Goal: Task Accomplishment & Management: Manage account settings

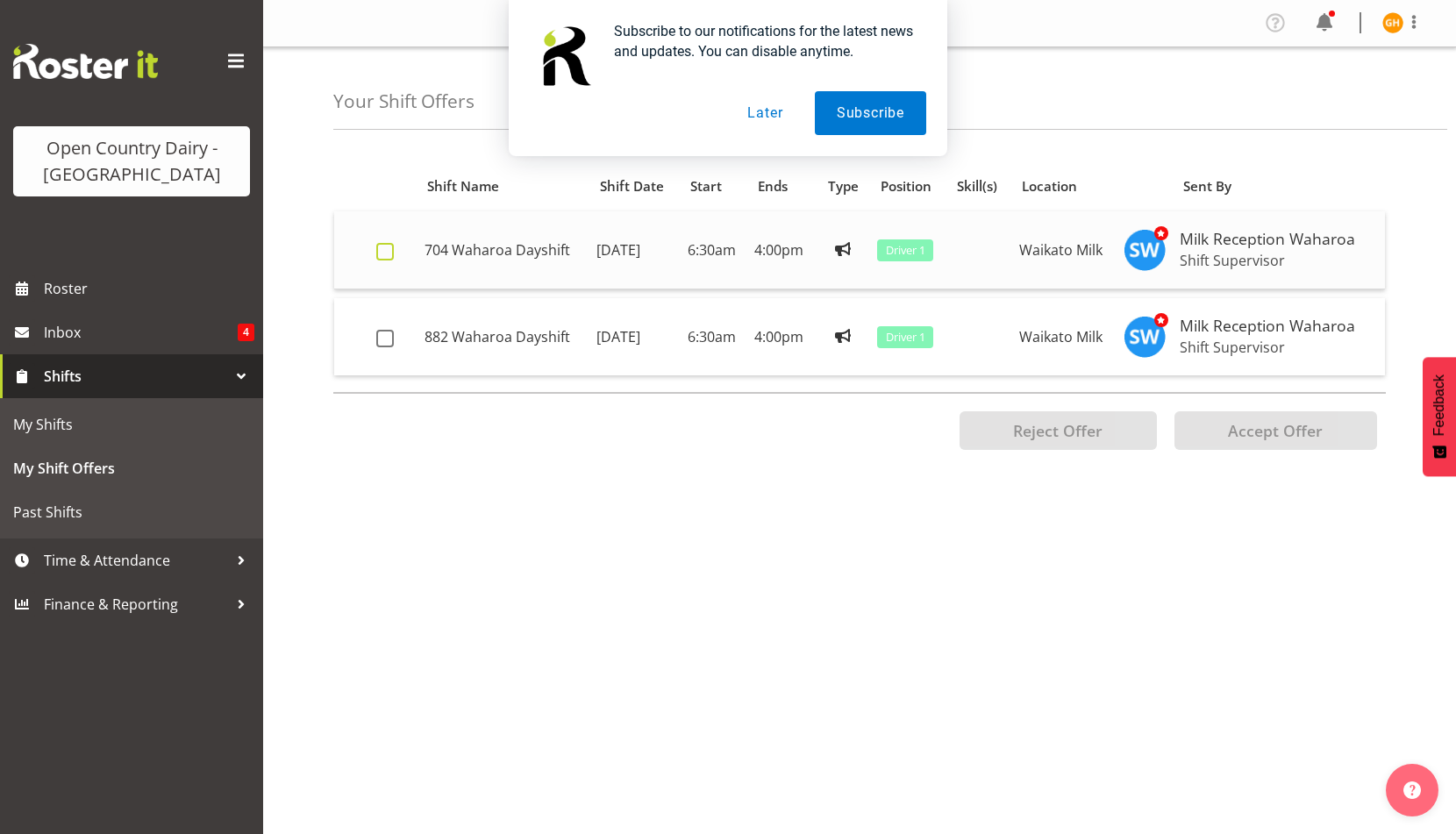
click at [383, 260] on span at bounding box center [385, 251] width 18 height 18
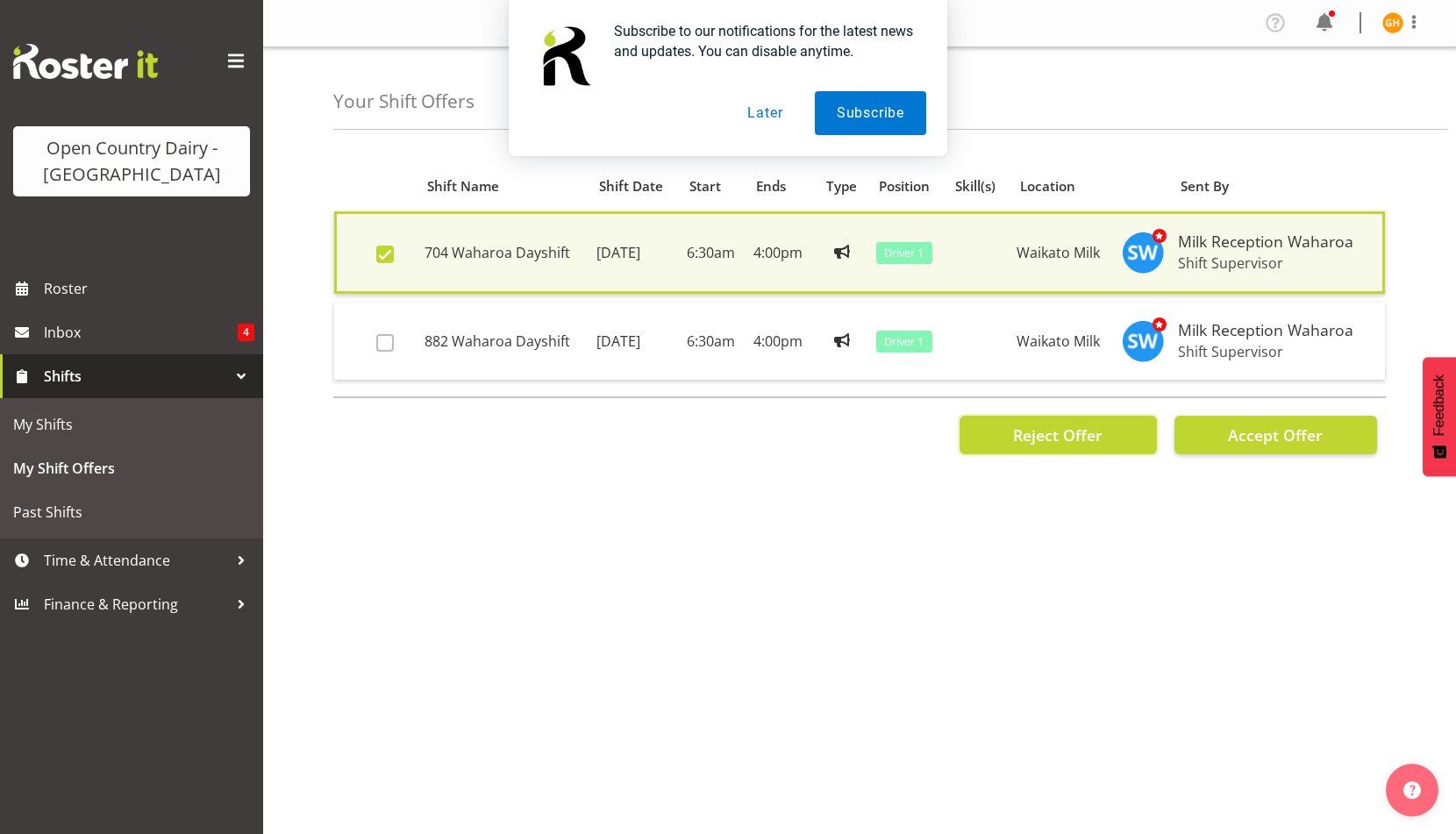
click at [1013, 446] on span "Reject Offer" at bounding box center [1057, 435] width 89 height 22
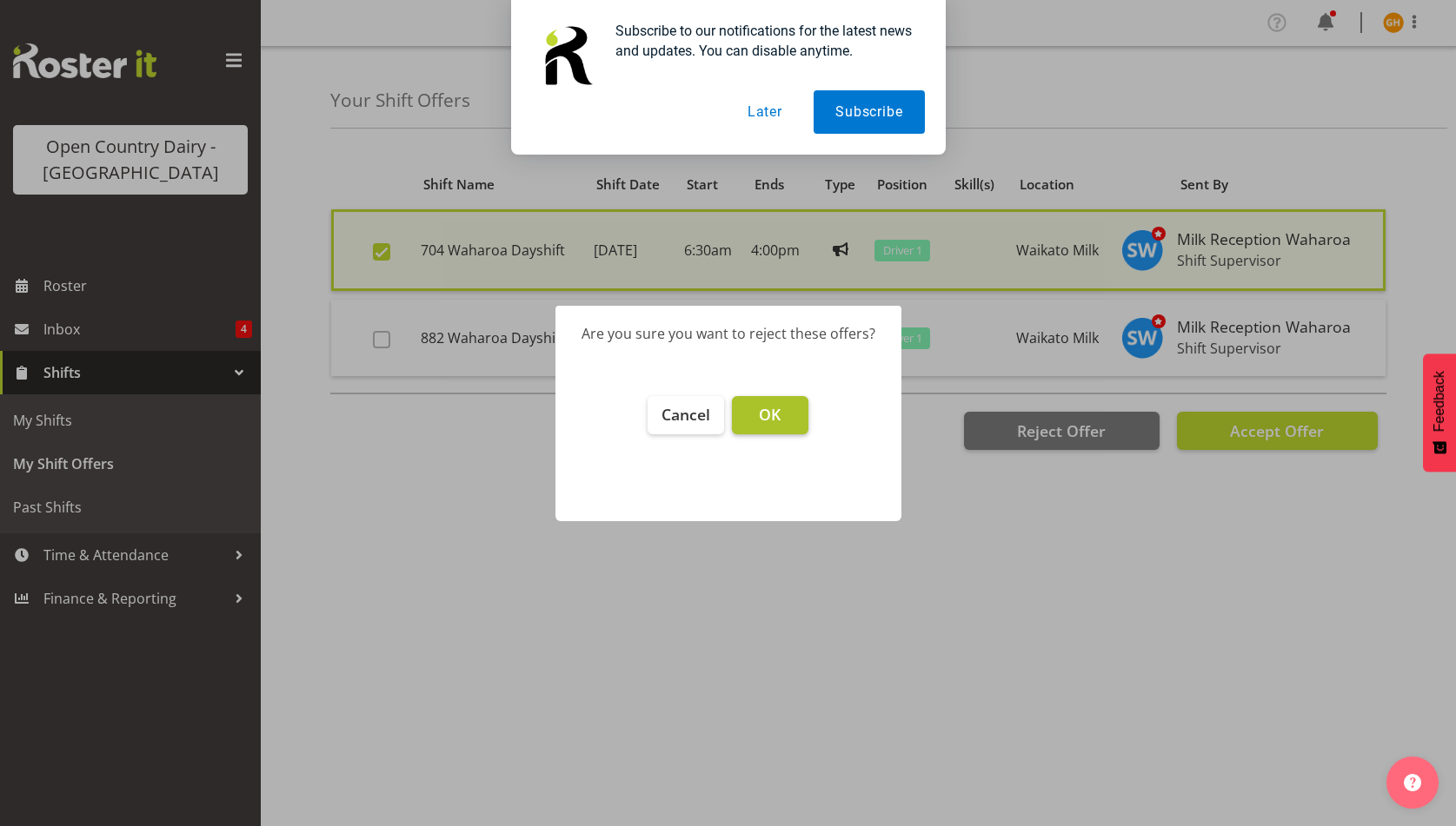
click at [781, 425] on span "OK" at bounding box center [769, 414] width 21 height 21
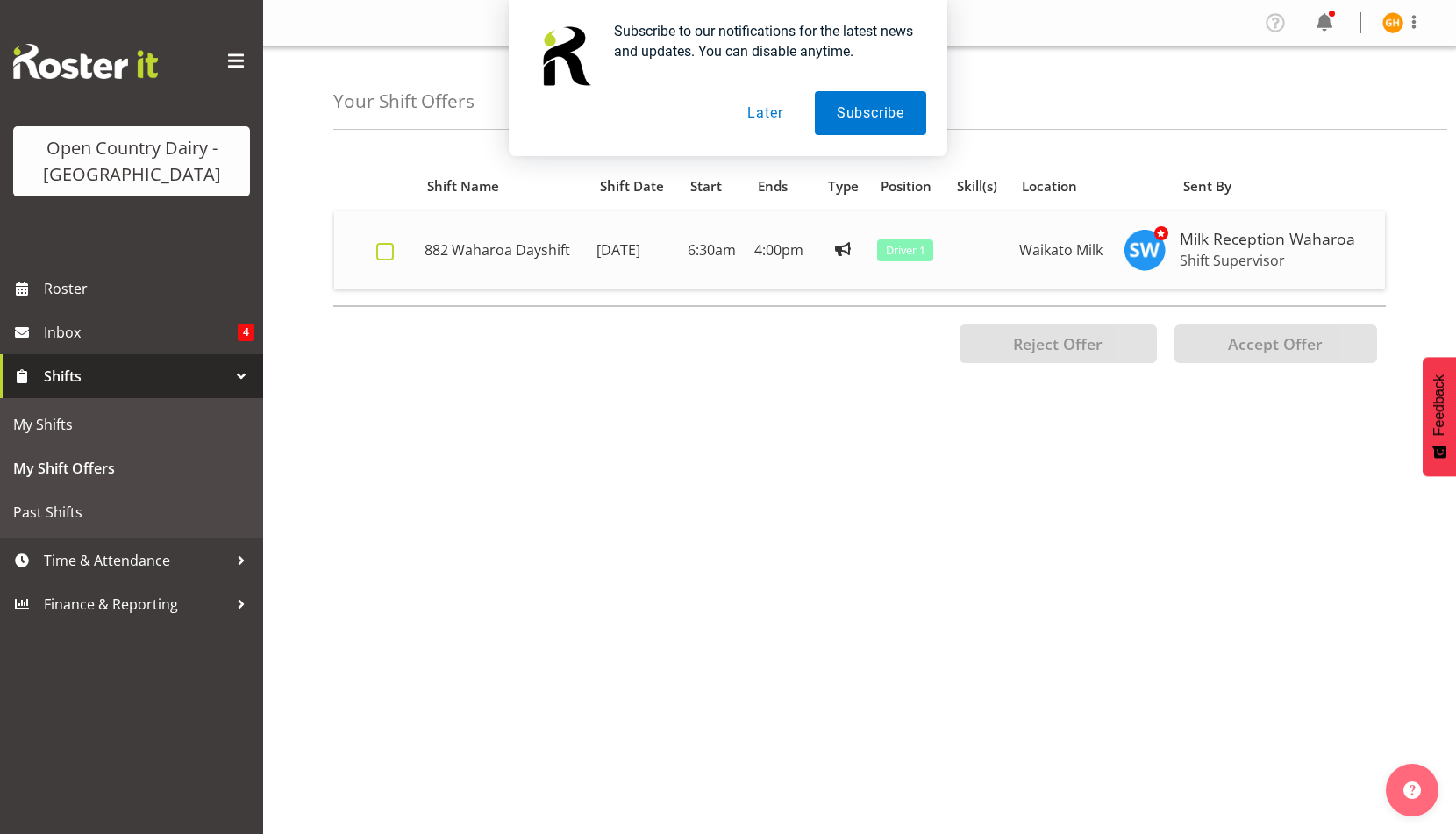
click at [388, 260] on span at bounding box center [385, 251] width 18 height 18
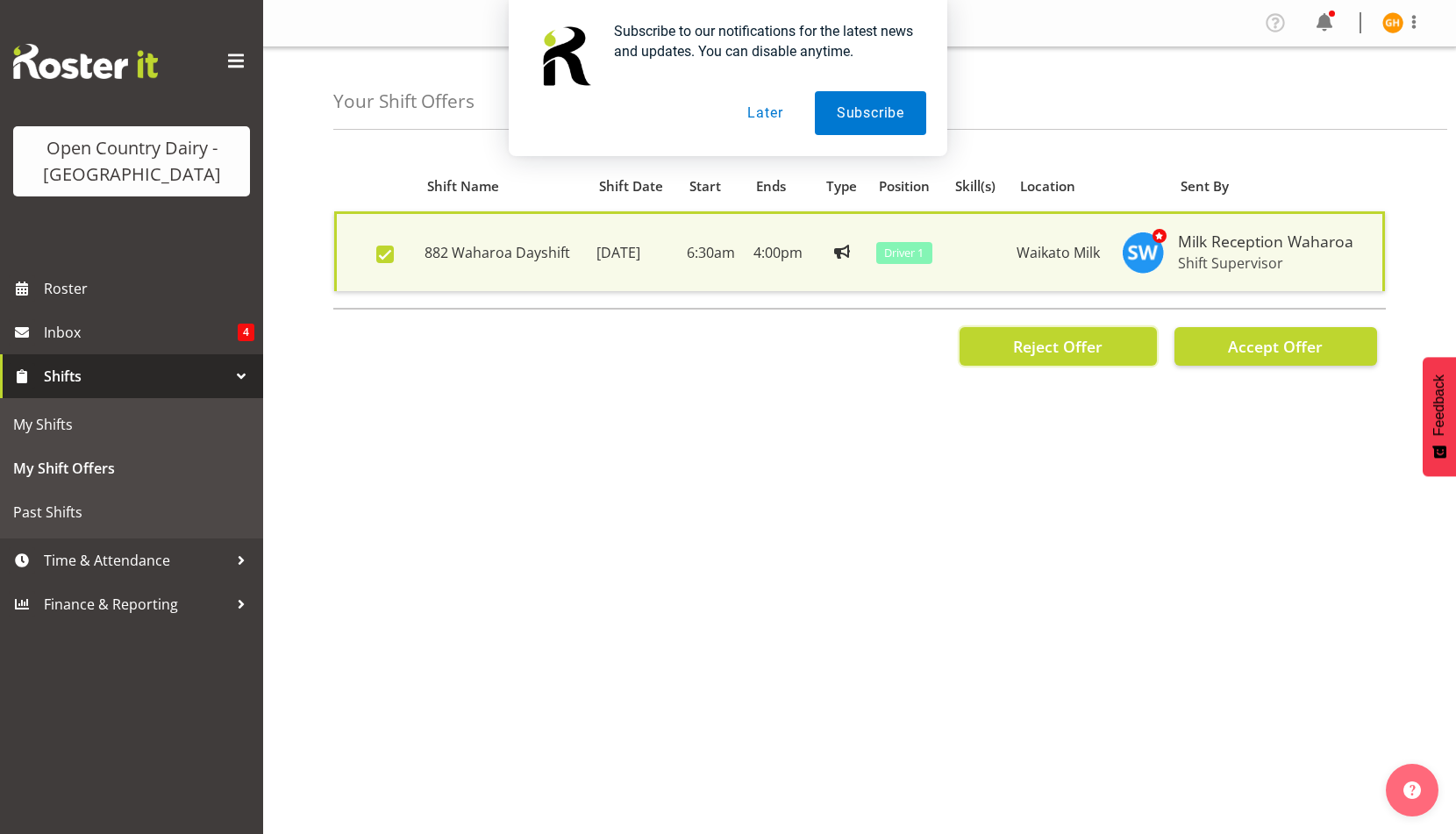
click at [1013, 358] on span "Reject Offer" at bounding box center [1057, 346] width 89 height 22
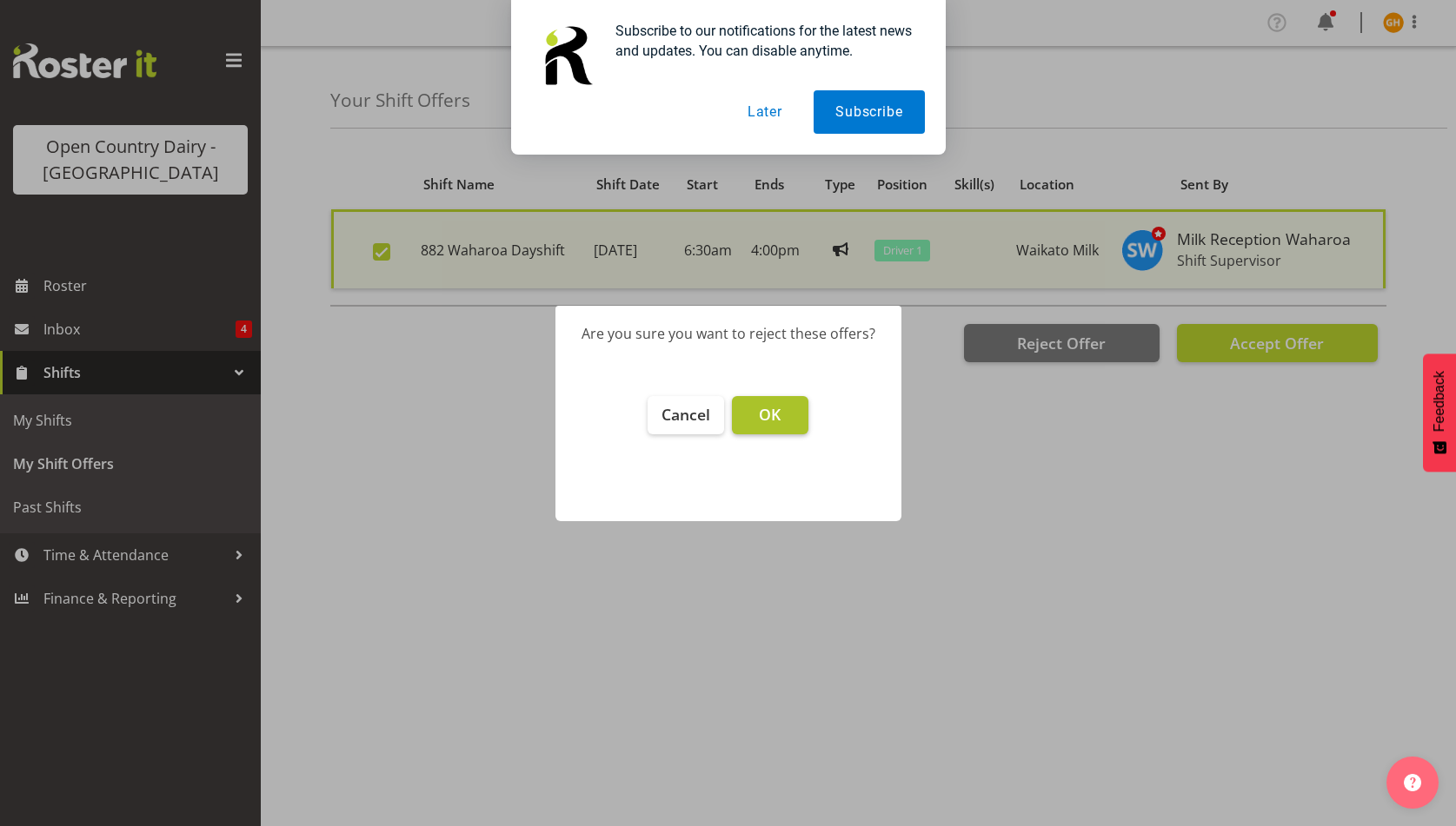
click at [781, 425] on span "OK" at bounding box center [769, 414] width 21 height 21
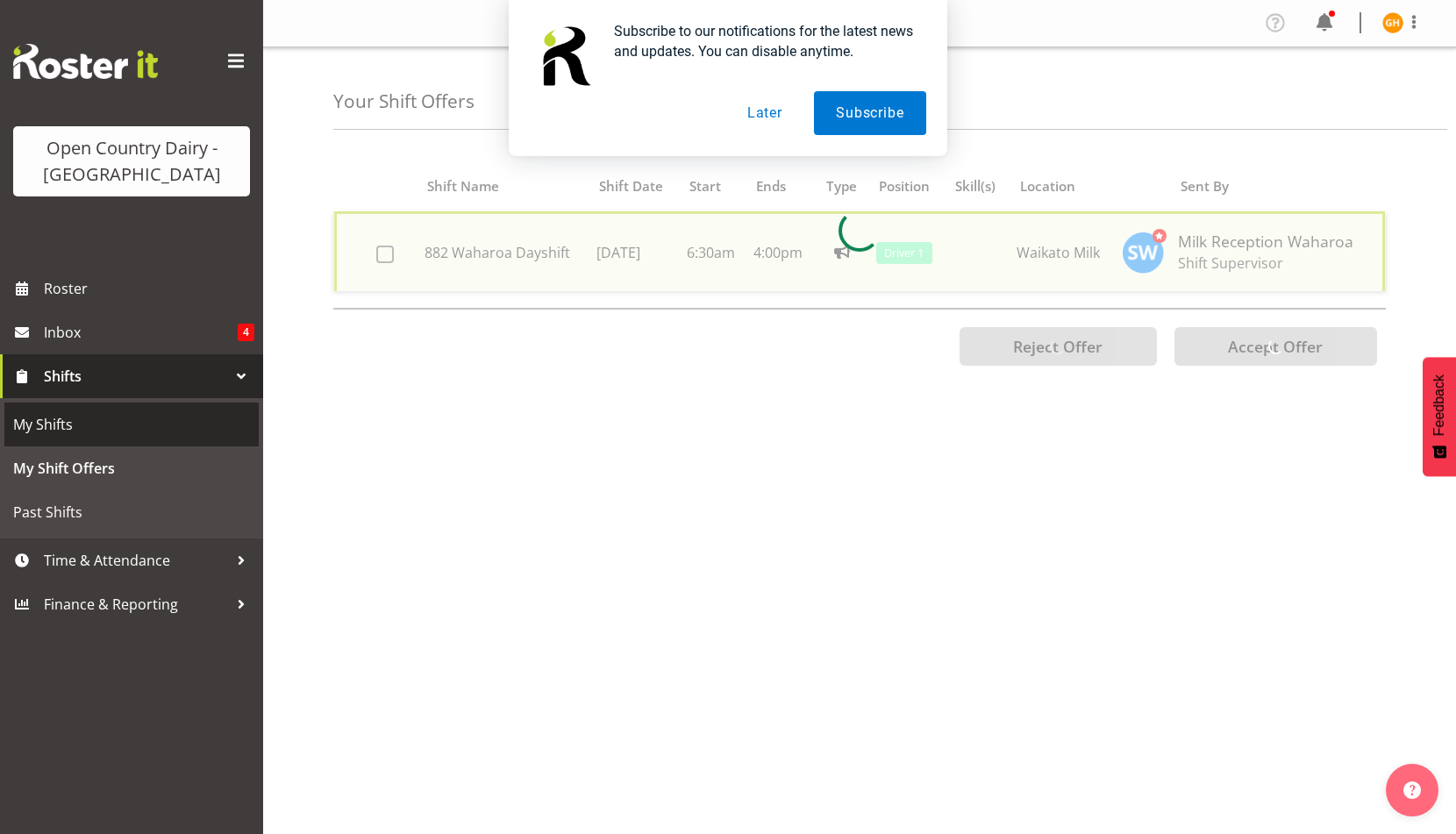
checkbox input "false"
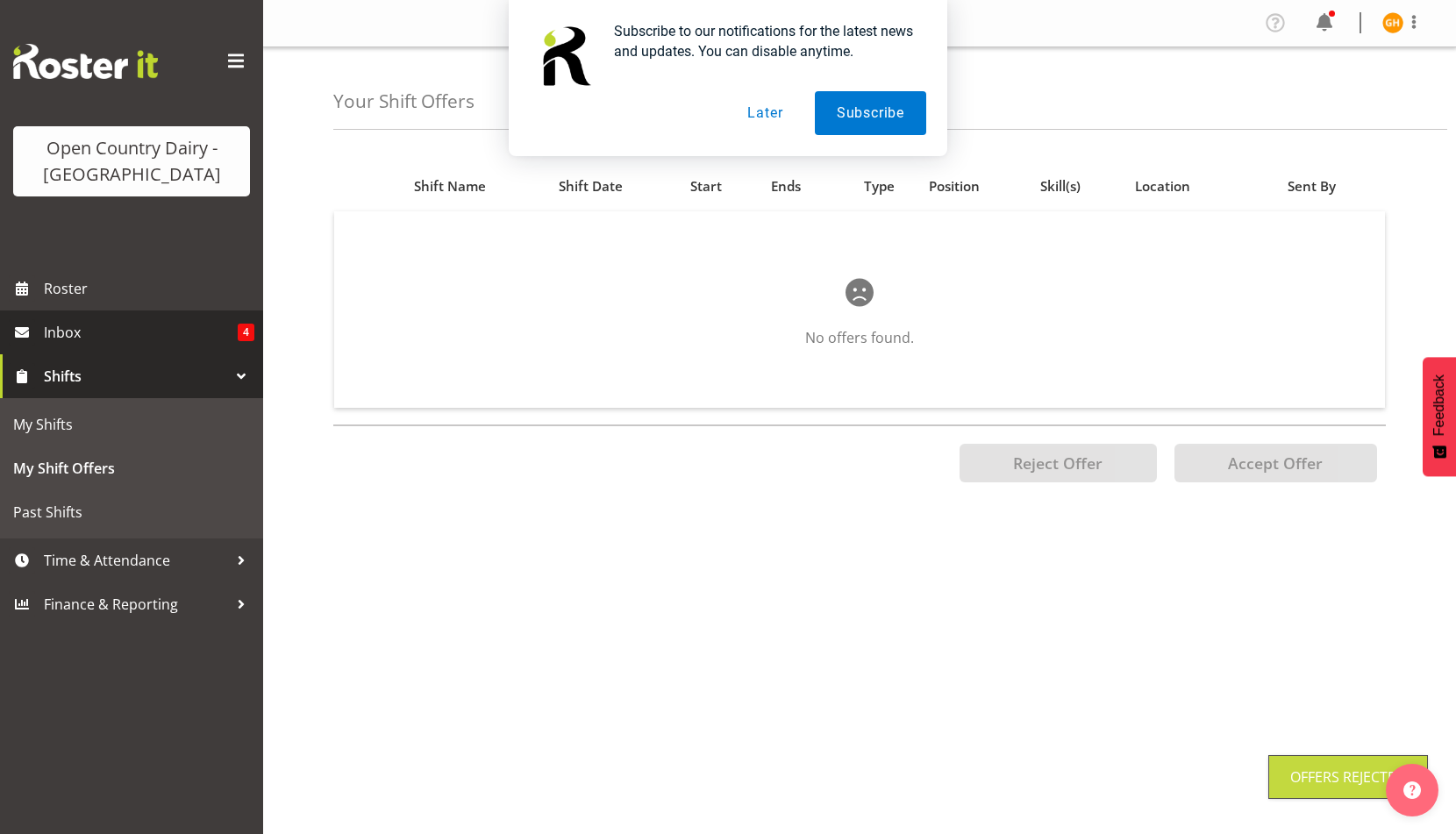
click at [138, 354] on link "Inbox 4" at bounding box center [131, 332] width 263 height 44
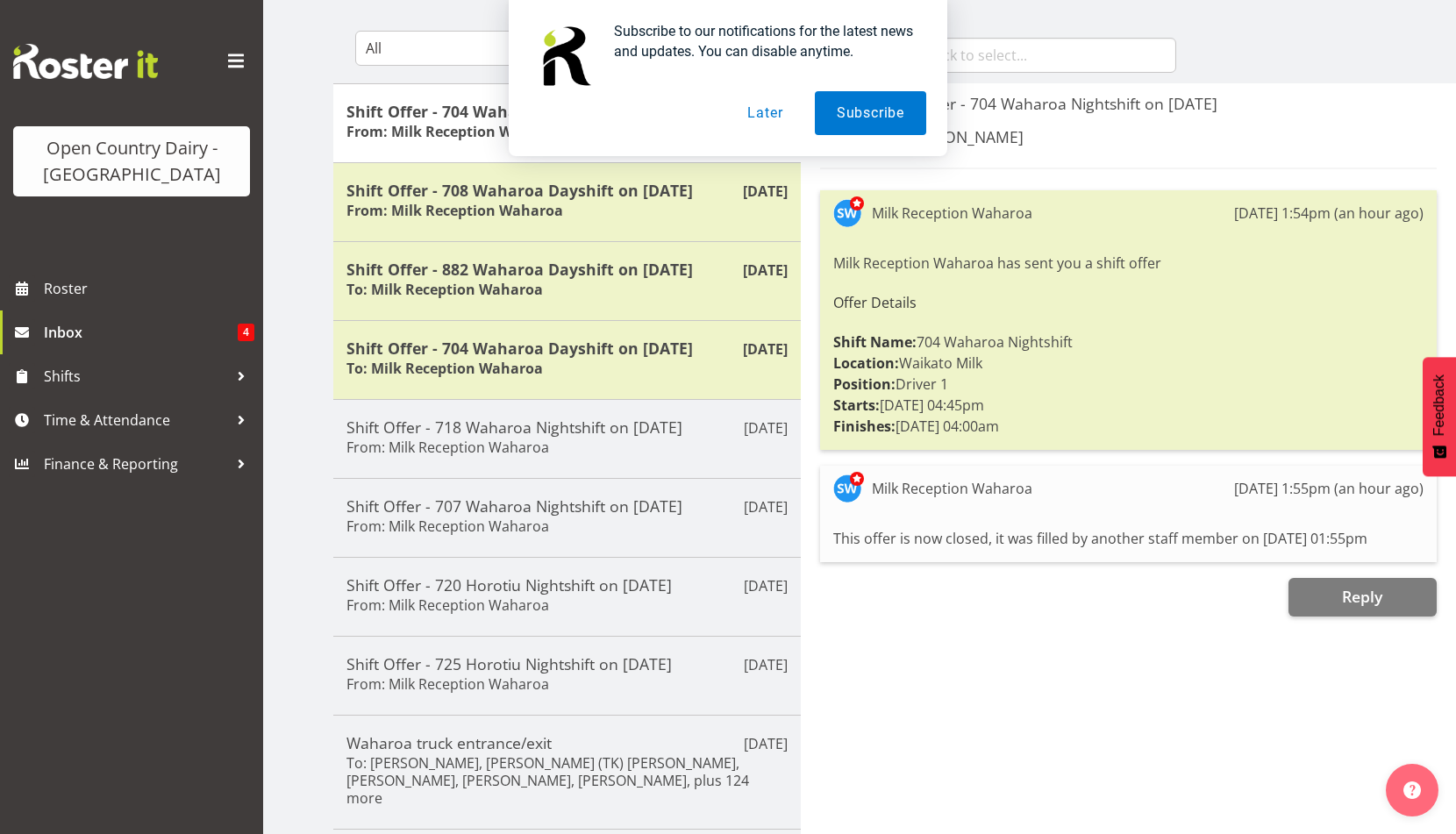
scroll to position [175, 0]
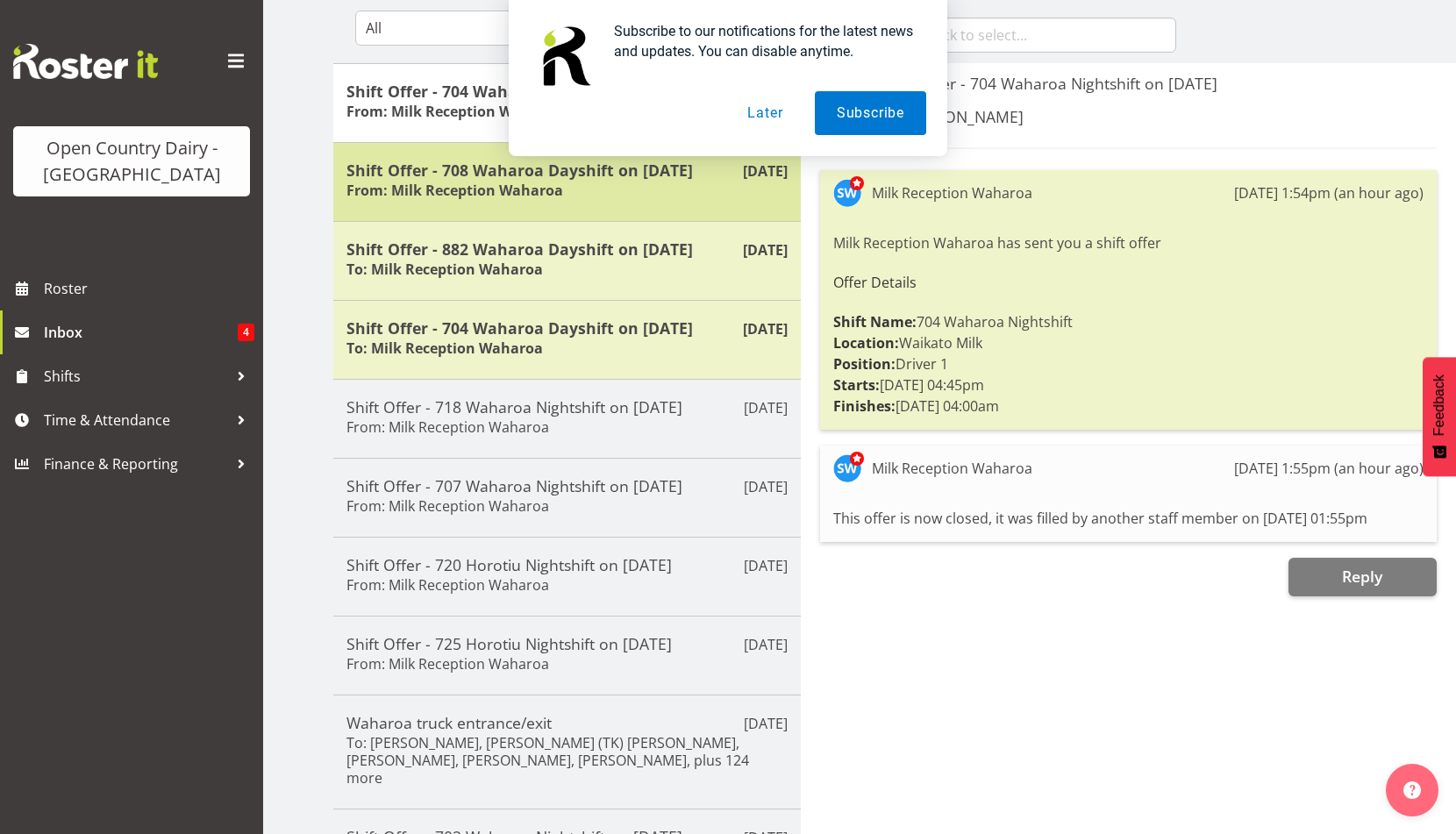
click at [643, 180] on h5 "Shift Offer - 708 Waharoa Dayshift on 18/08/25" at bounding box center [566, 170] width 441 height 20
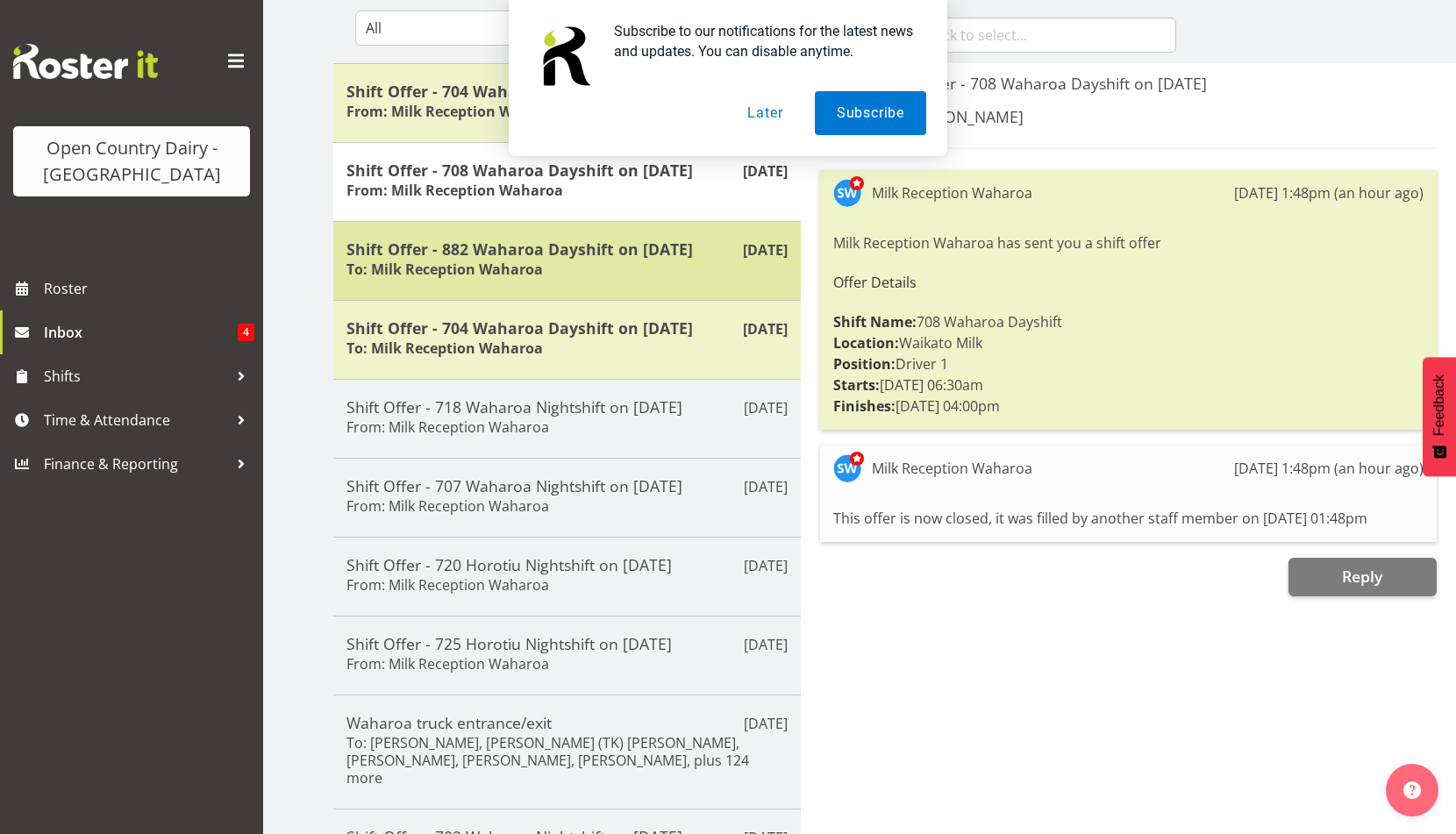
click at [670, 259] on h5 "Shift Offer - 882 Waharoa Dayshift on 18/08/25" at bounding box center [566, 249] width 441 height 20
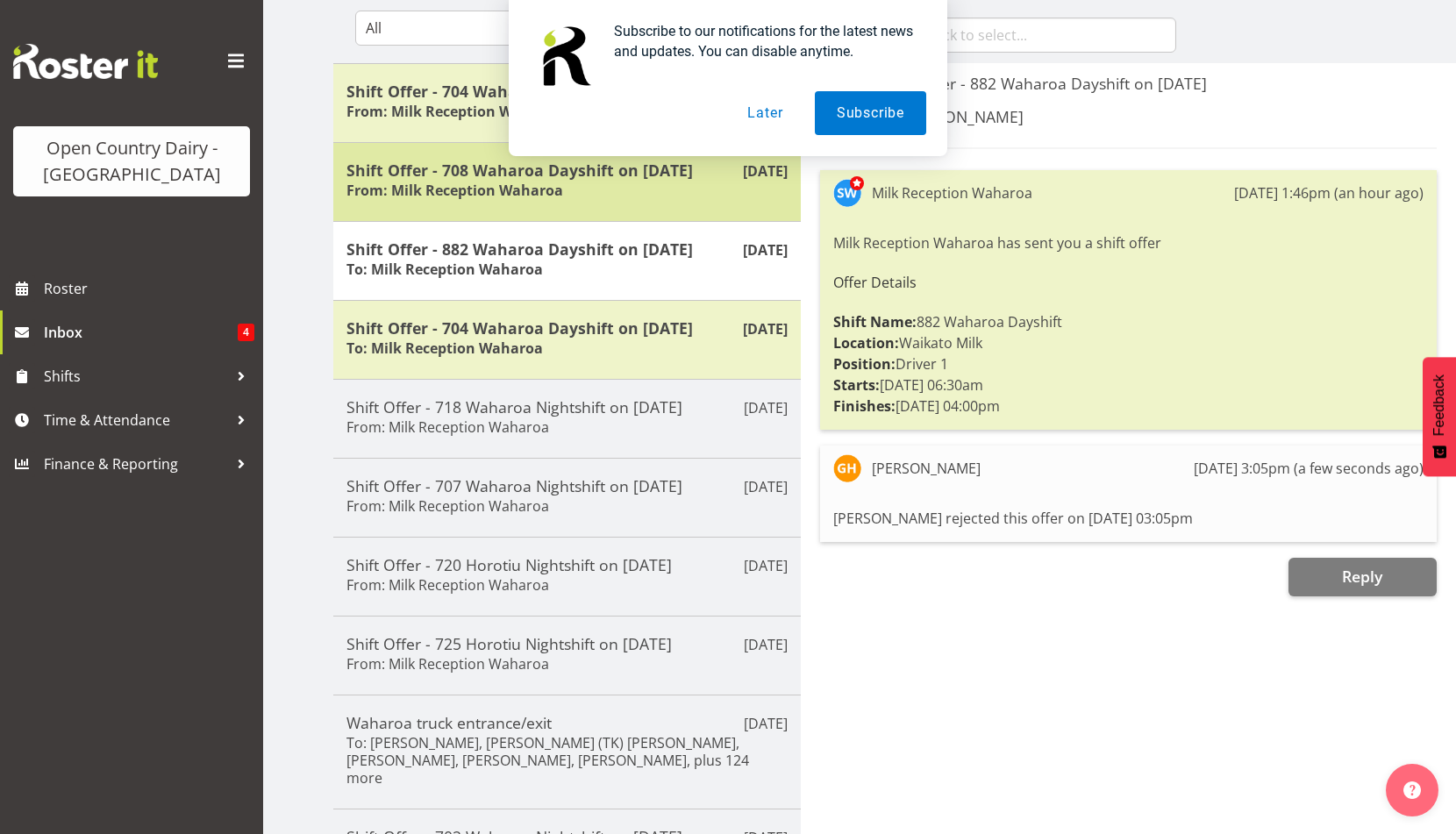
click at [667, 180] on h5 "Shift Offer - 708 Waharoa Dayshift on 18/08/25" at bounding box center [566, 170] width 441 height 20
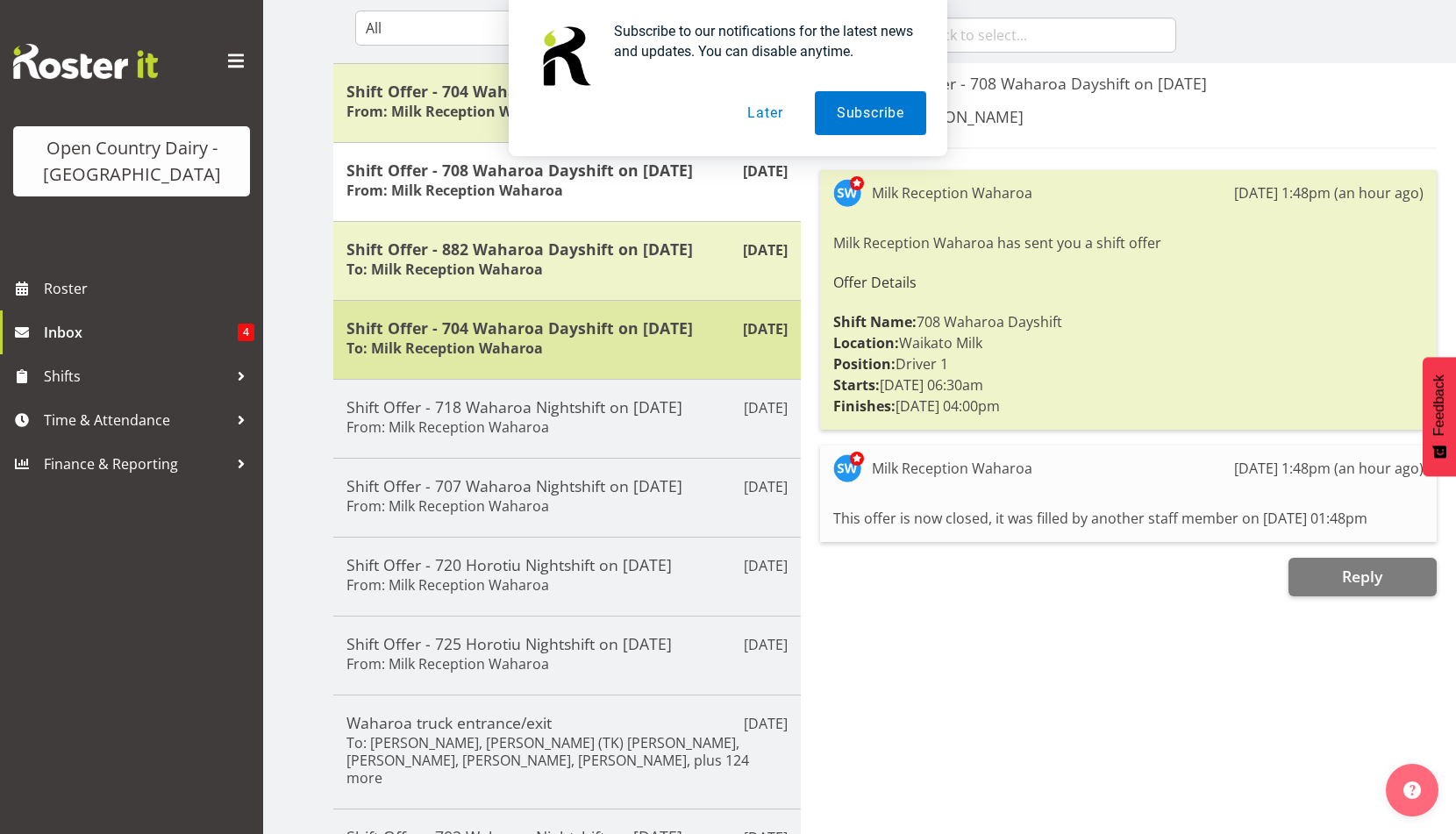
click at [647, 337] on h5 "Shift Offer - 704 Waharoa Dayshift on 18/08/25" at bounding box center [566, 329] width 441 height 20
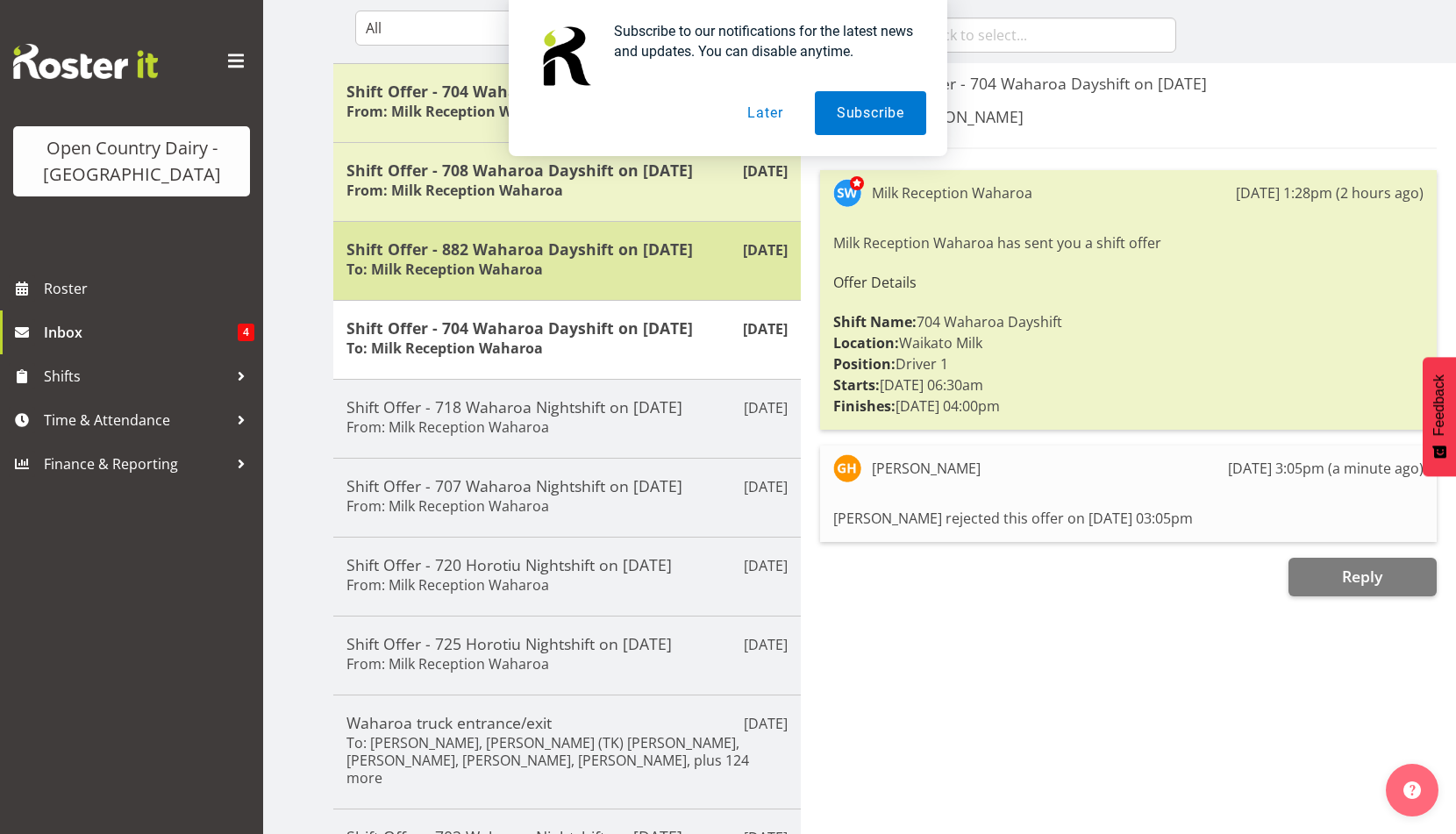
click at [608, 283] on div "Shift Offer - 882 Waharoa Dayshift on 18/08/25 To: Milk Reception Waharoa" at bounding box center [566, 261] width 441 height 43
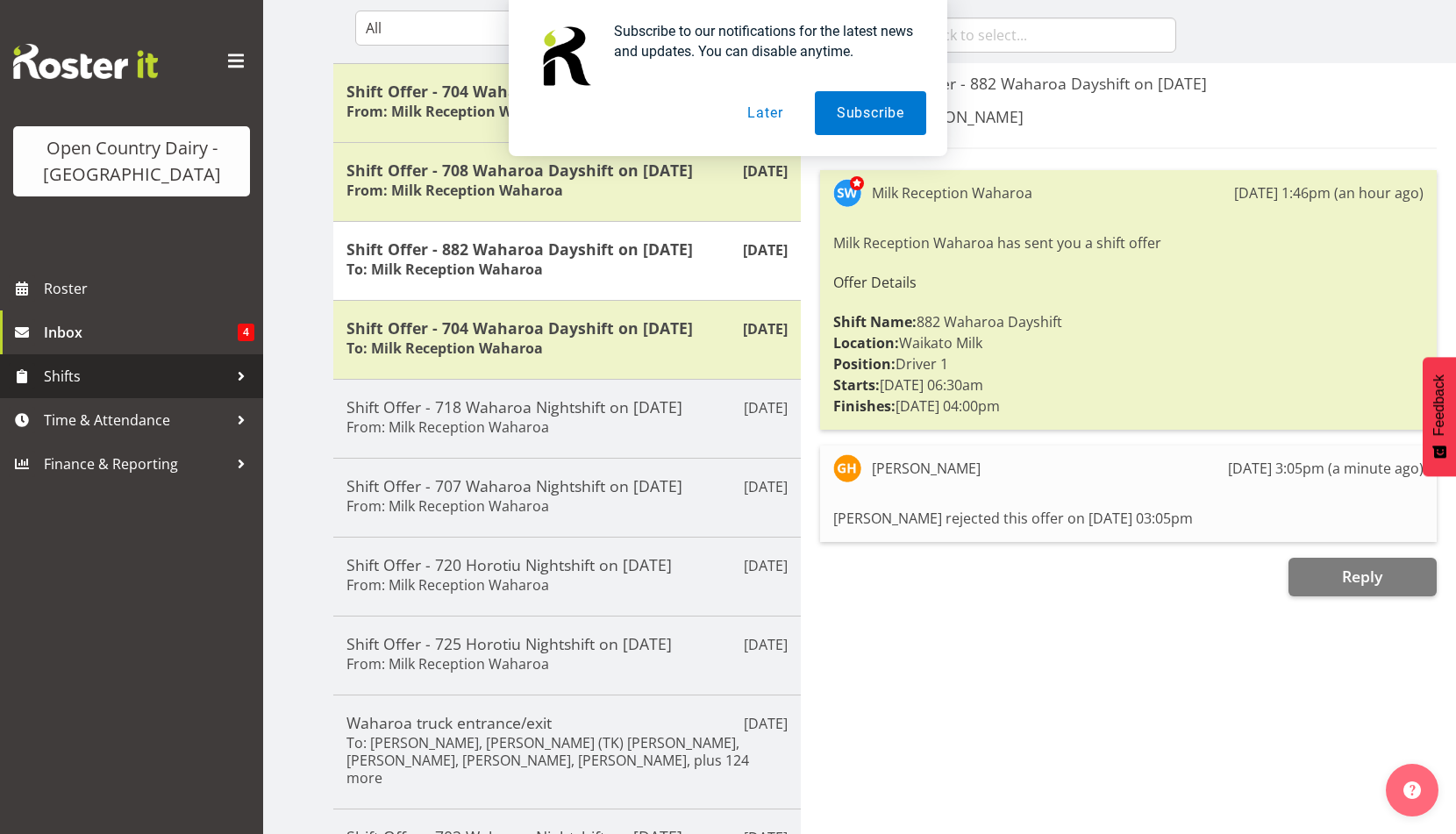
click at [205, 389] on span "Shifts" at bounding box center [136, 375] width 184 height 26
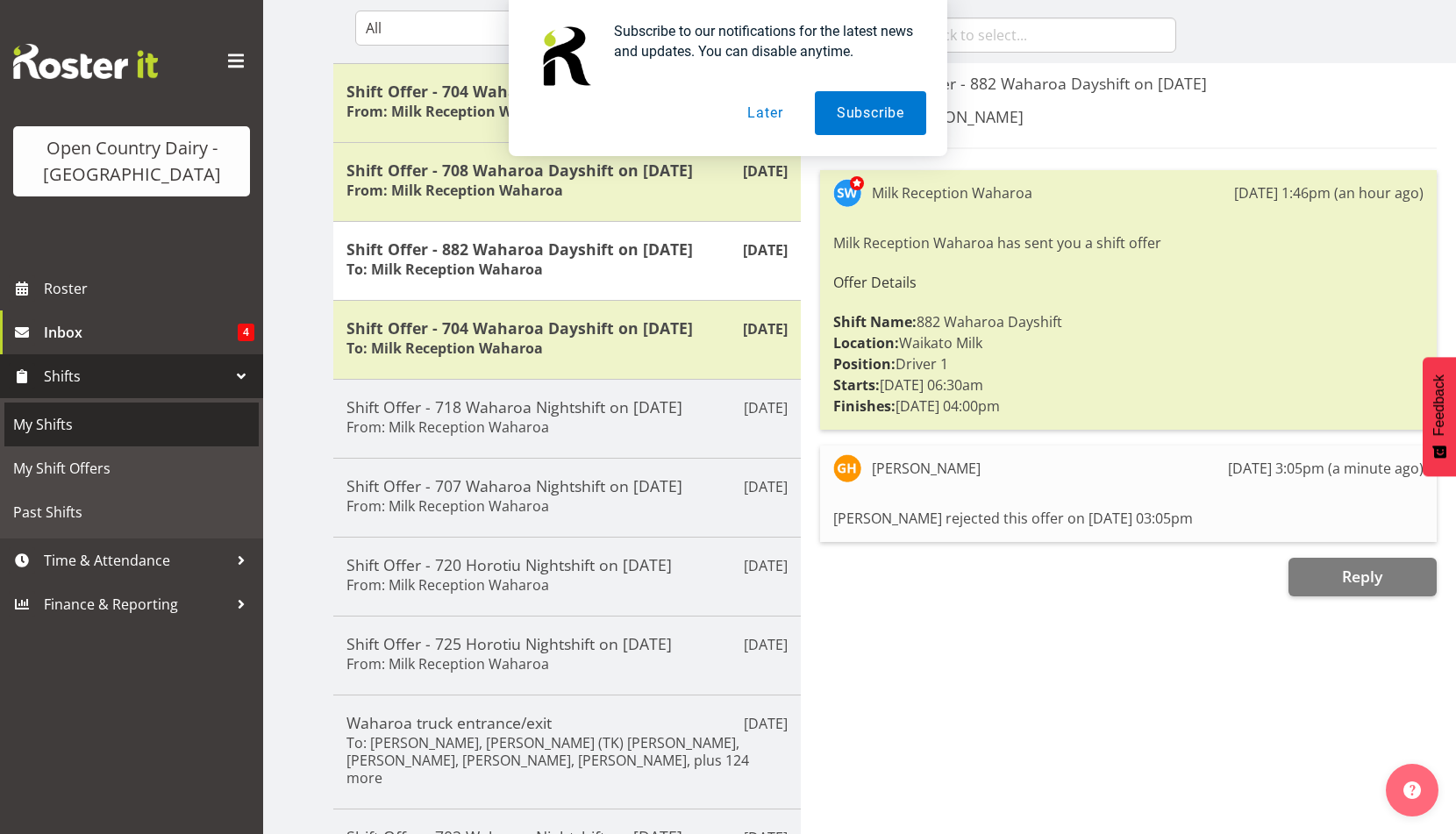
click at [132, 438] on span "My Shifts" at bounding box center [131, 424] width 237 height 26
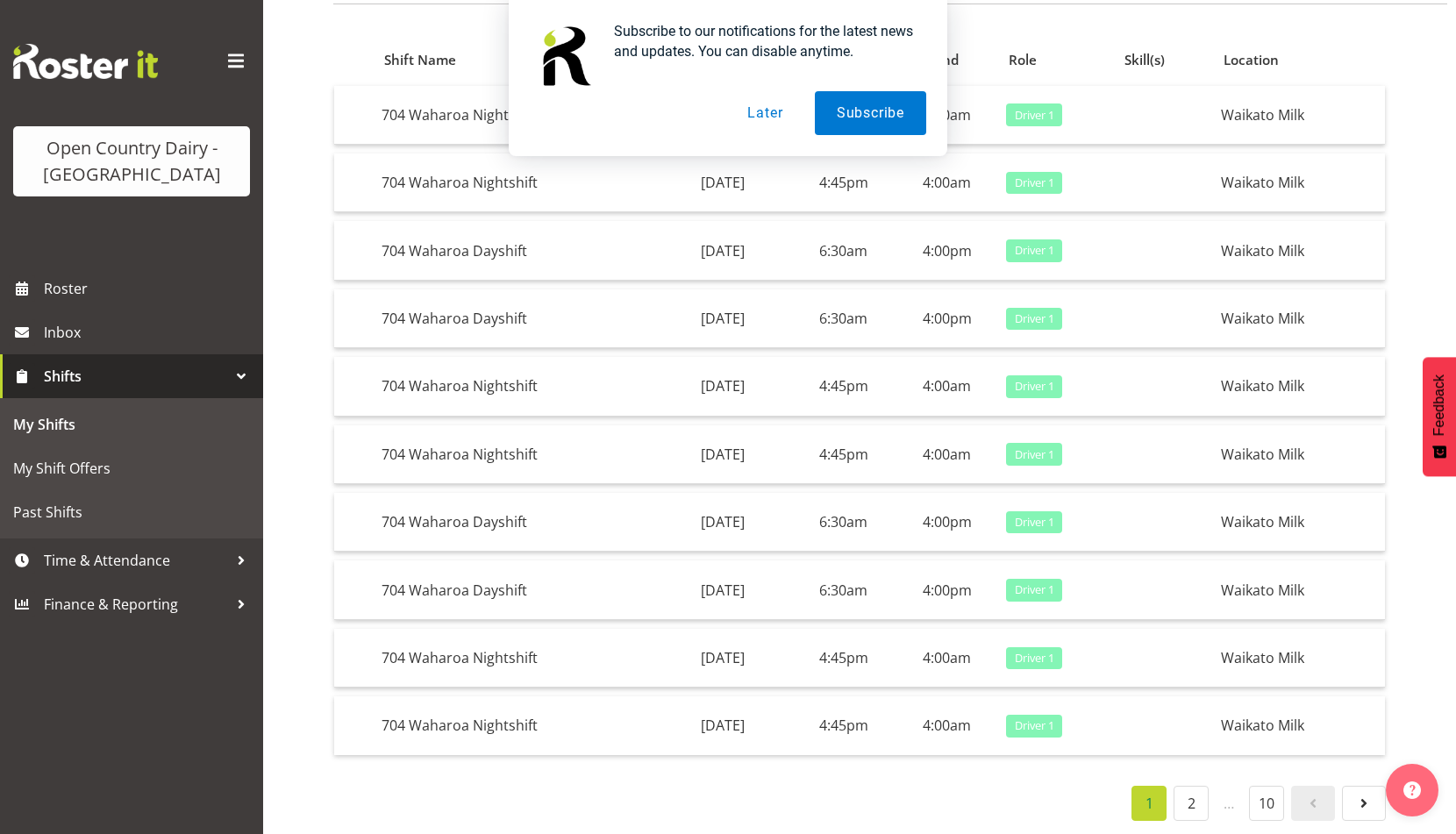
scroll to position [334, 0]
click at [152, 311] on link "Roster" at bounding box center [131, 288] width 263 height 44
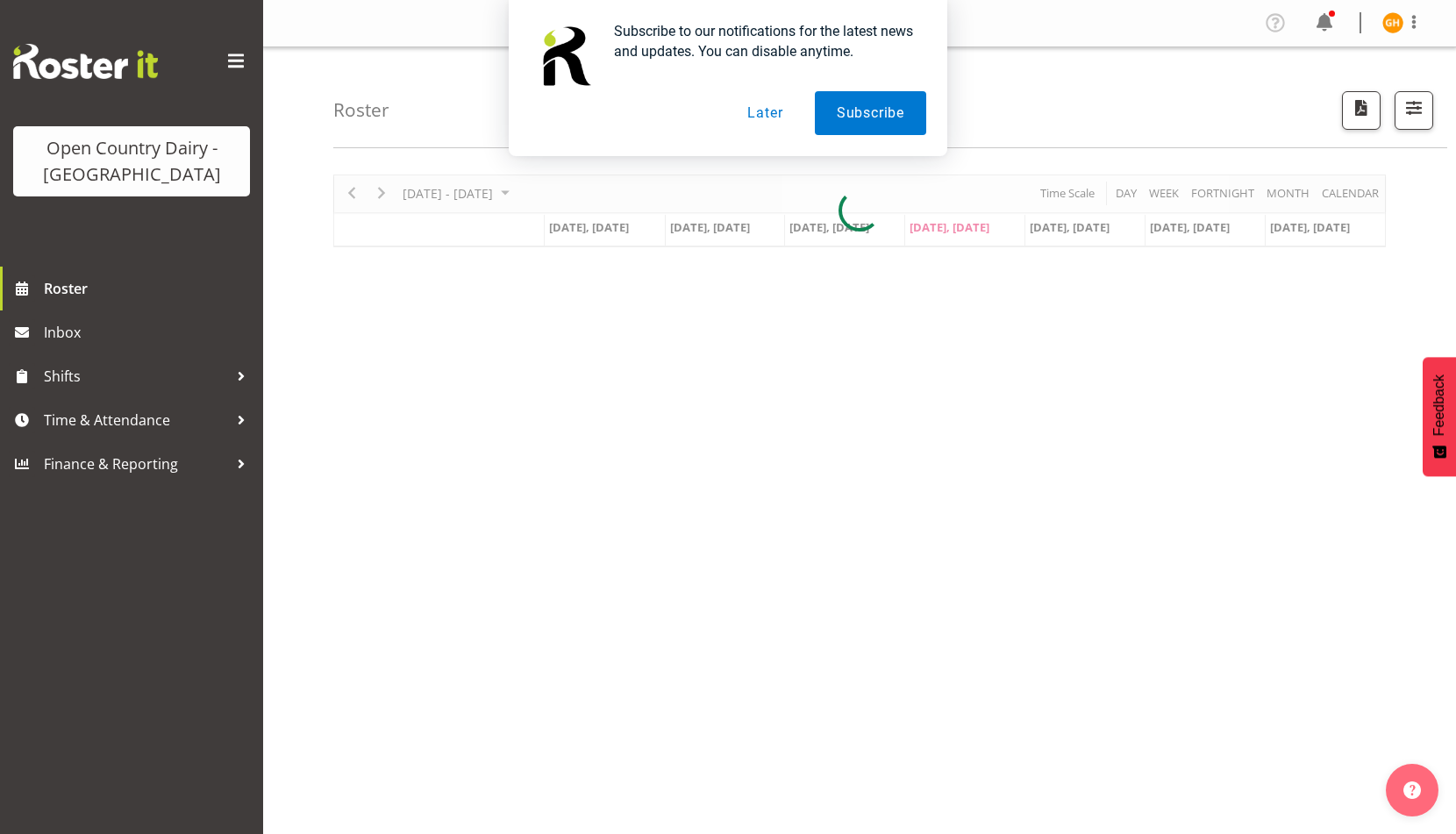
click at [784, 116] on button "Later" at bounding box center [765, 112] width 79 height 44
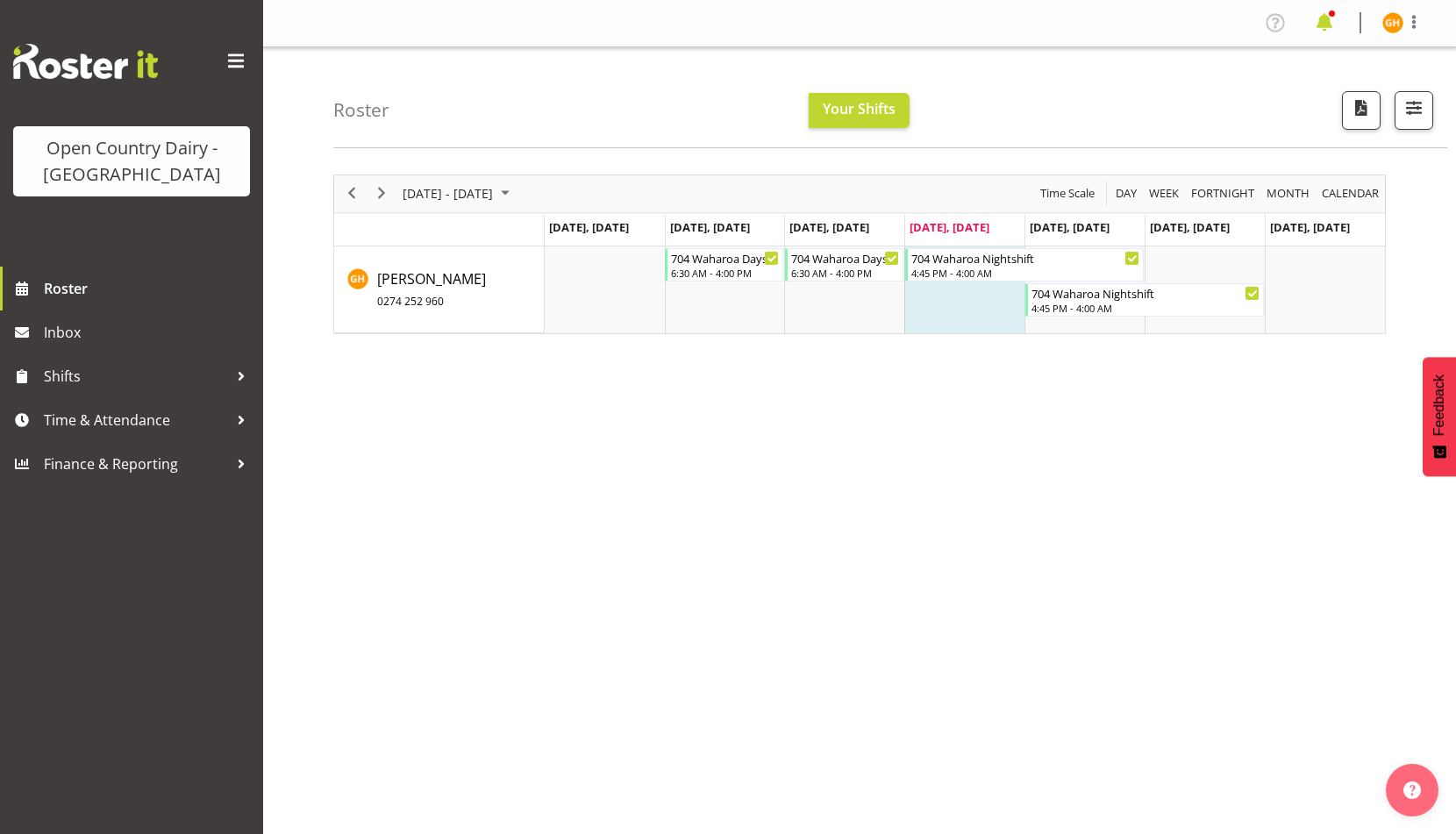
click at [1310, 34] on span at bounding box center [1324, 22] width 28 height 28
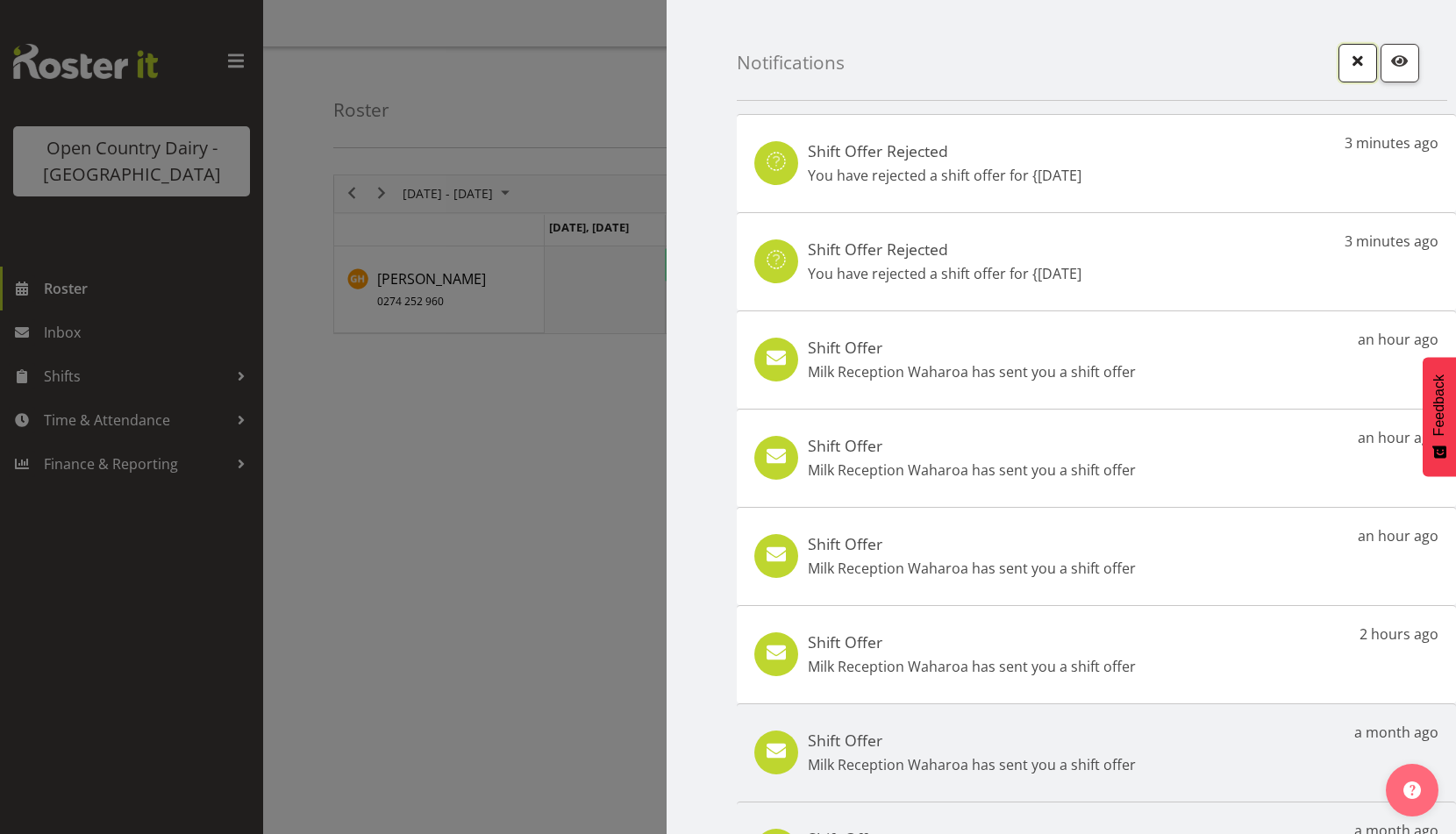
click at [1346, 64] on span "button" at bounding box center [1357, 60] width 22 height 22
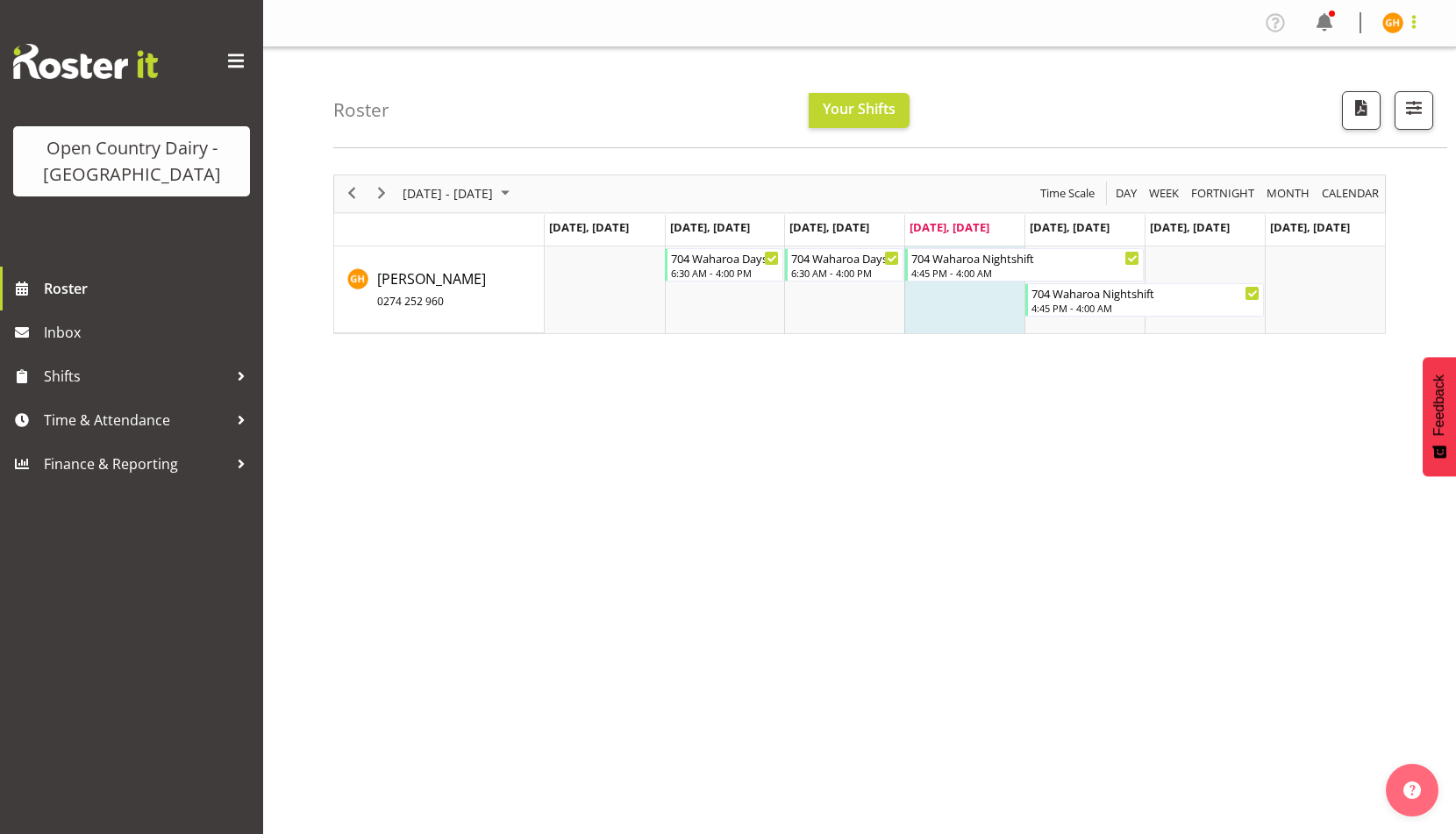
click at [1403, 32] on span at bounding box center [1414, 22] width 22 height 22
click at [1300, 76] on link "Profile" at bounding box center [1341, 61] width 168 height 31
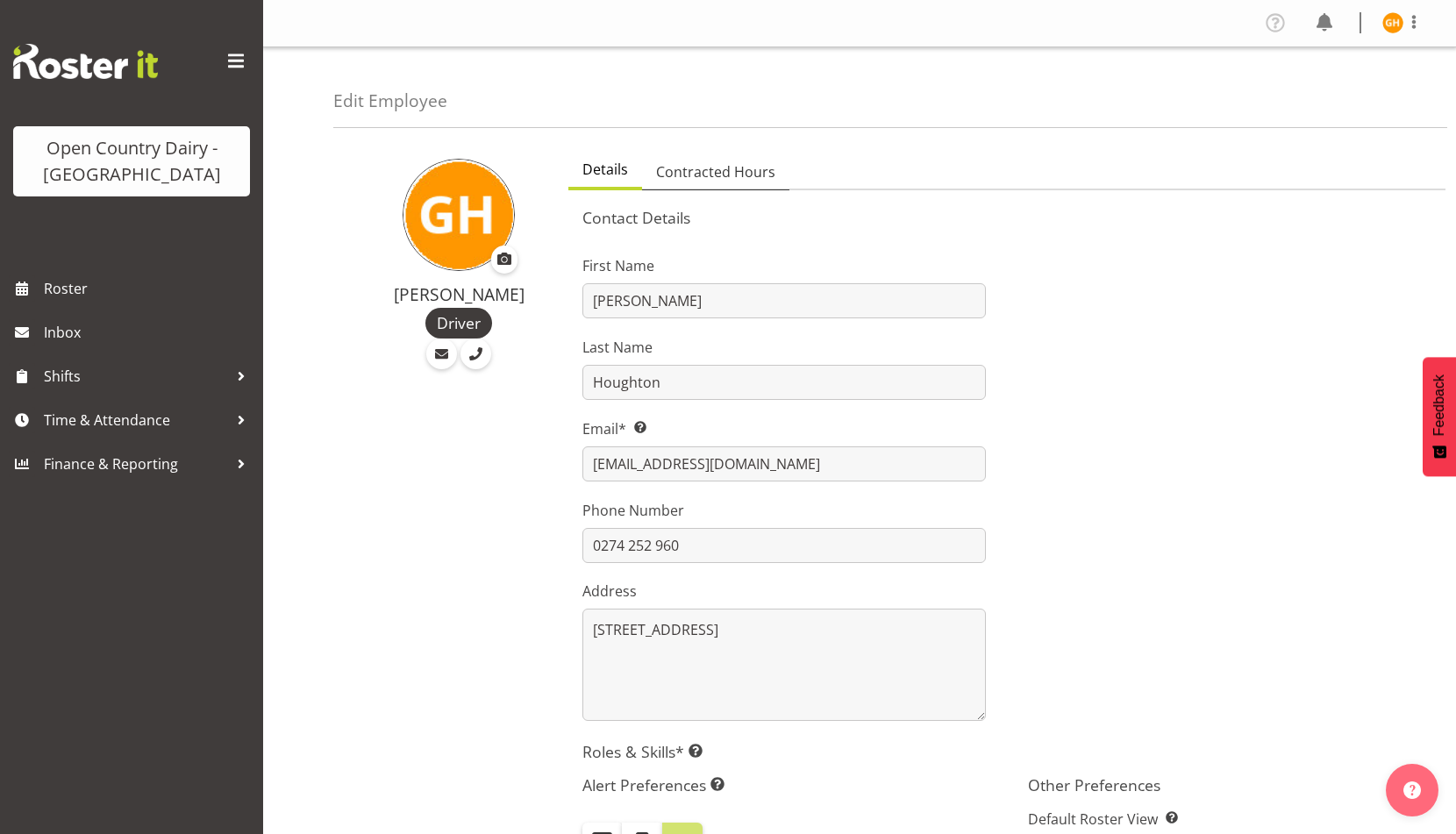
click at [789, 192] on link "Contracted Hours" at bounding box center [716, 173] width 148 height 37
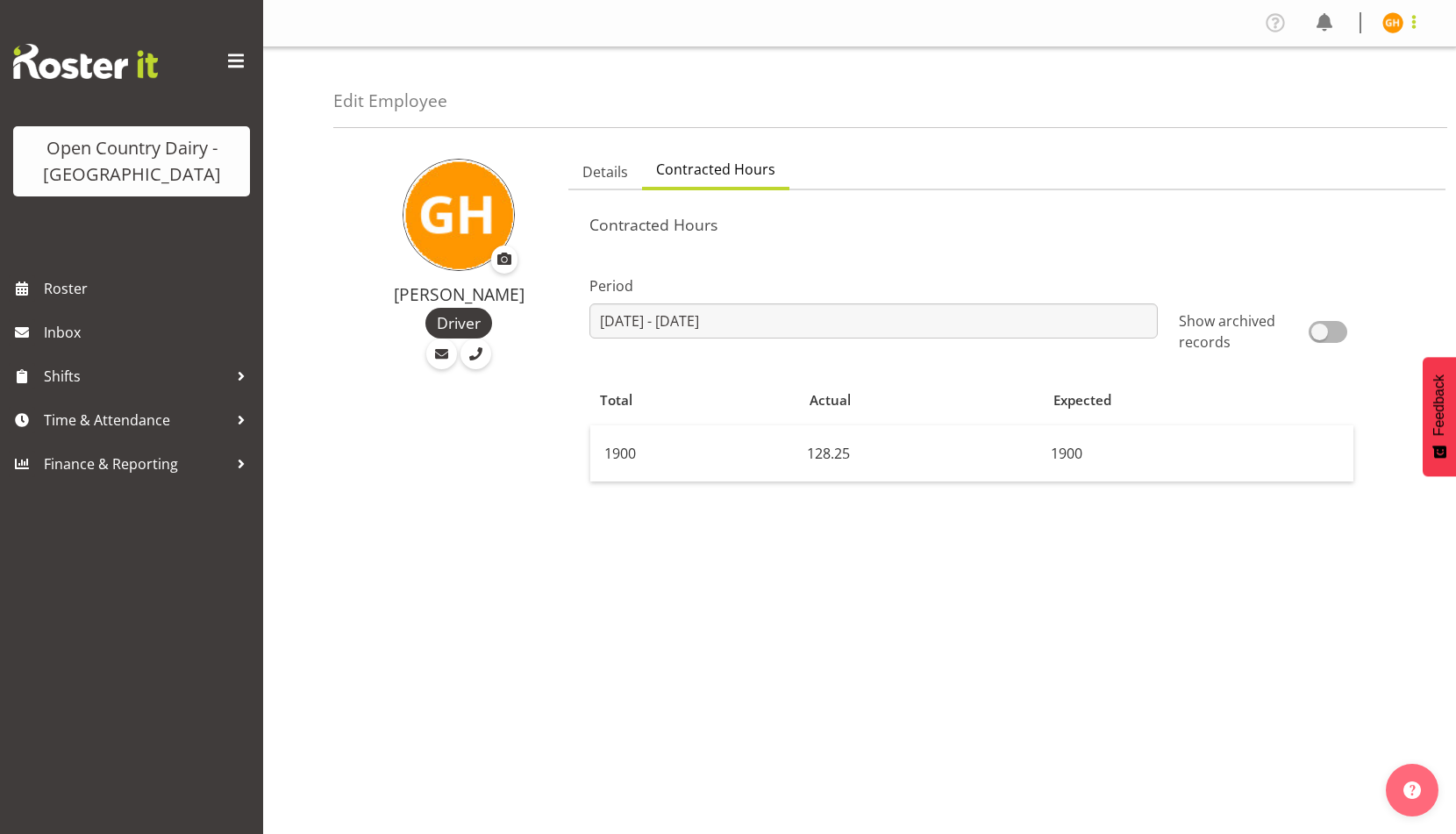
click at [1404, 22] on span at bounding box center [1414, 22] width 22 height 22
click at [1291, 108] on link "Log Out" at bounding box center [1341, 92] width 168 height 31
